Goal: Navigation & Orientation: Find specific page/section

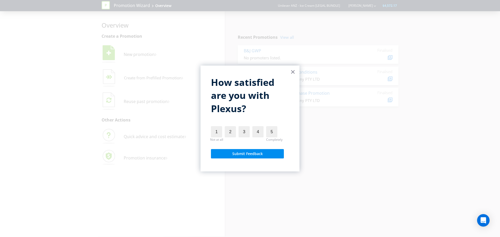
click at [292, 69] on button "×" at bounding box center [292, 72] width 5 height 8
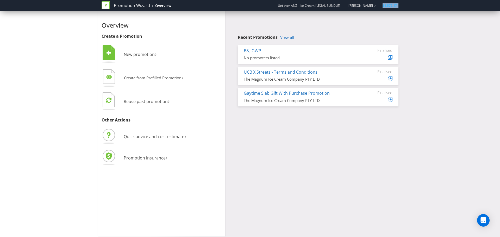
drag, startPoint x: 404, startPoint y: 6, endPoint x: 381, endPoint y: 6, distance: 23.2
click at [381, 6] on nav "Promotion Wizard Overview Unilever ANZ - Ice Cream [LEGAL BUNDLE] [PERSON_NAME]…" at bounding box center [250, 5] width 500 height 11
copy span "$4,572.17"
